Goal: Use online tool/utility: Utilize a website feature to perform a specific function

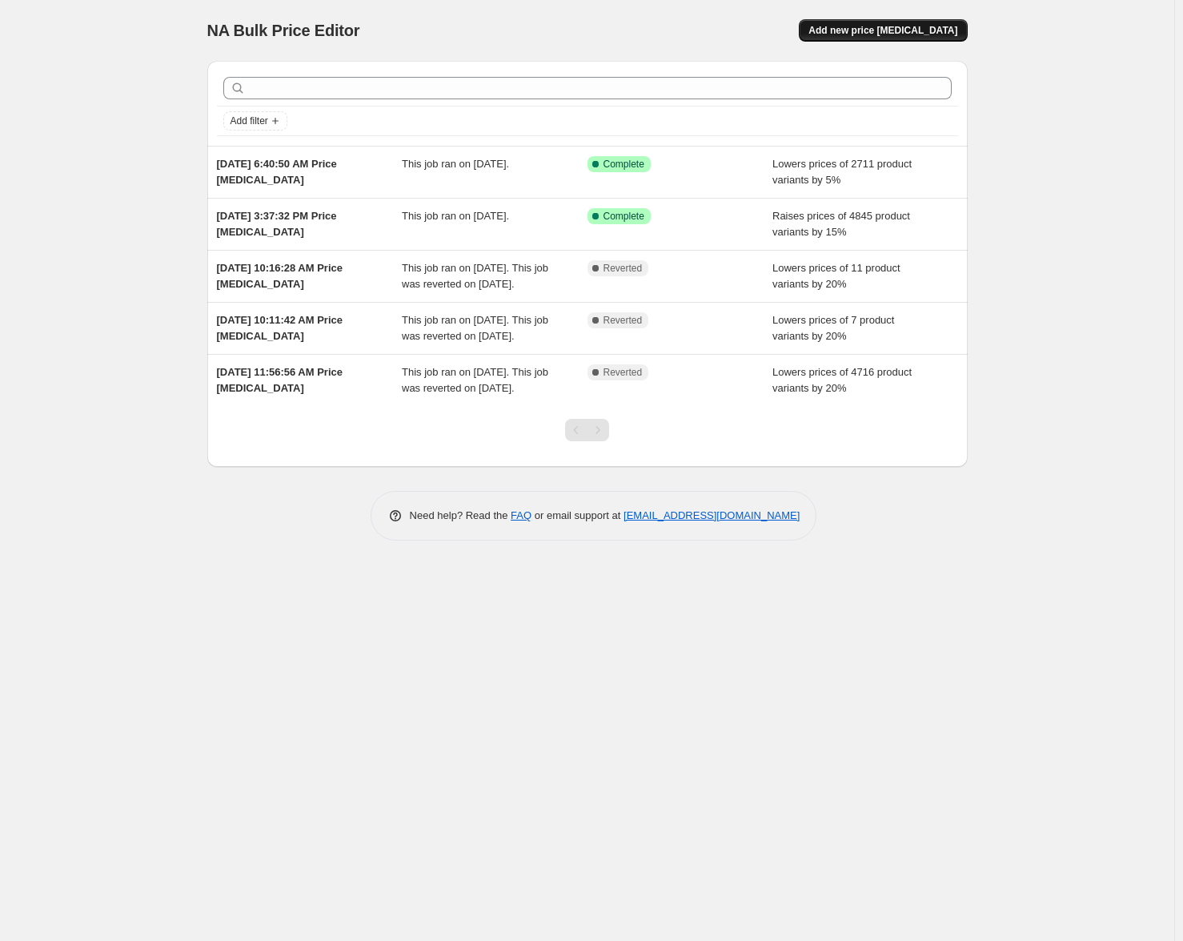
click at [861, 30] on span "Add new price change job" at bounding box center [883, 30] width 149 height 13
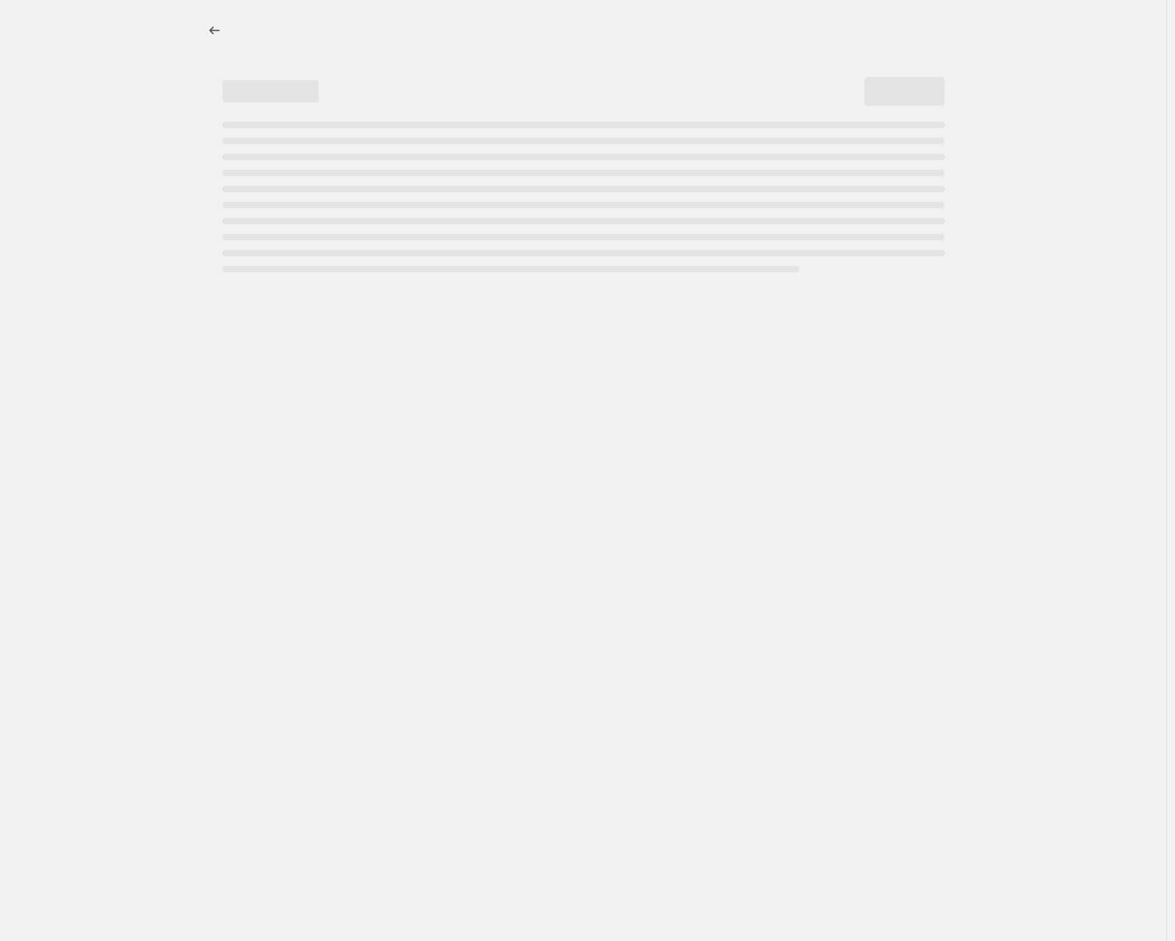
select select "percentage"
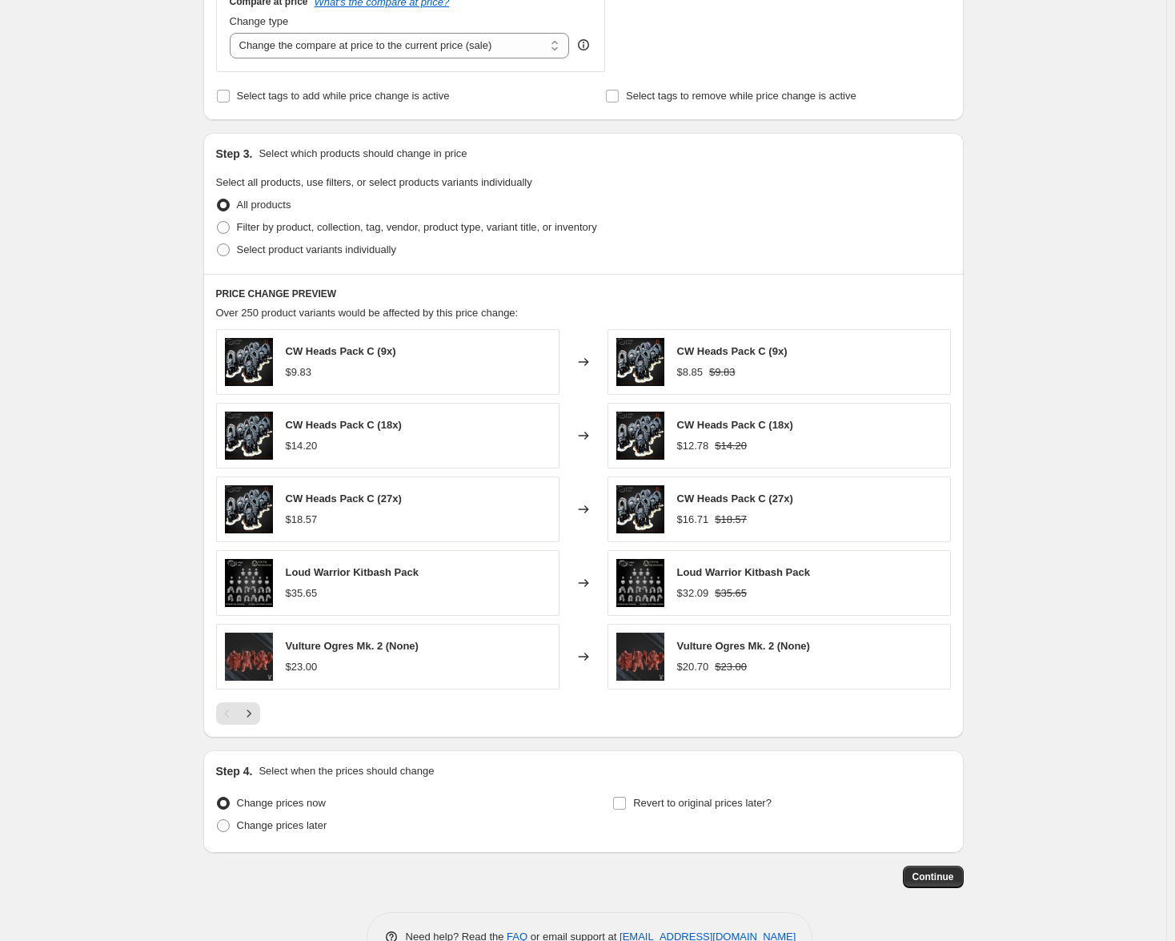
scroll to position [660, 0]
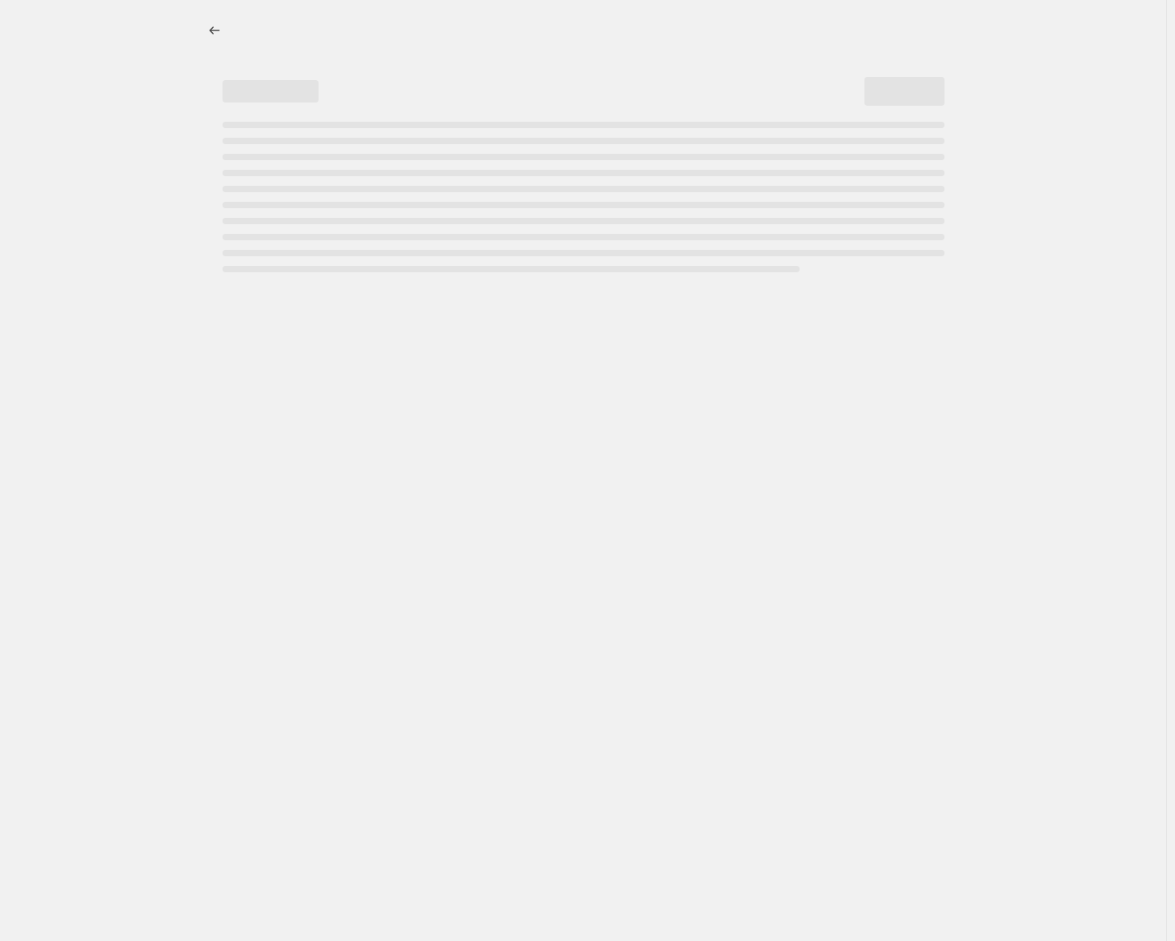
select select "percentage"
